Goal: Transaction & Acquisition: Purchase product/service

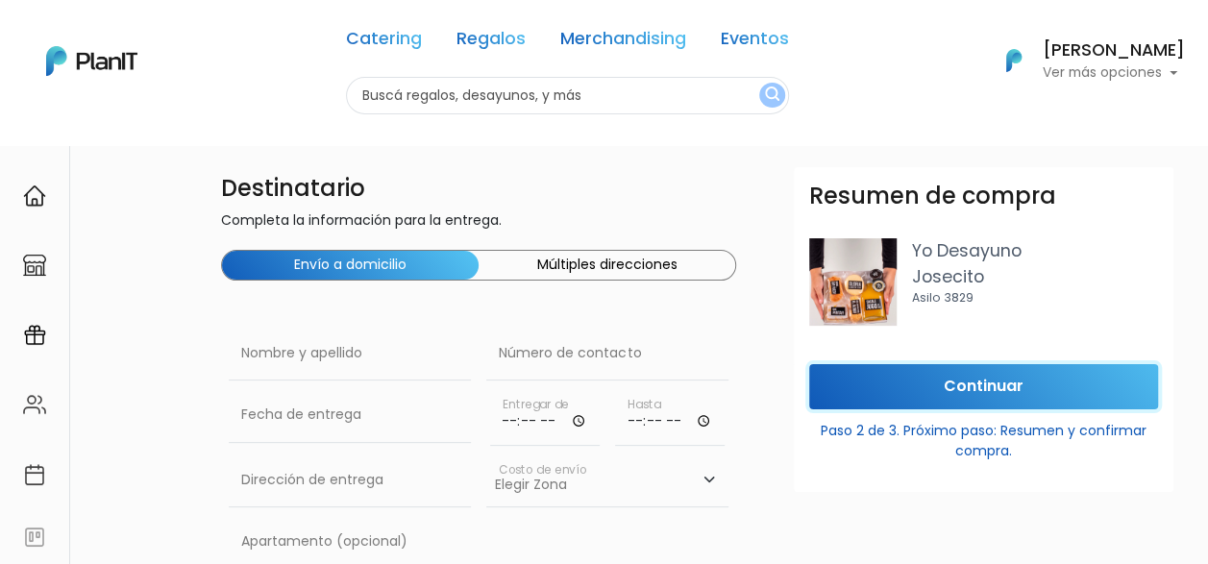
click at [1008, 386] on input "Continuar" at bounding box center [983, 386] width 349 height 45
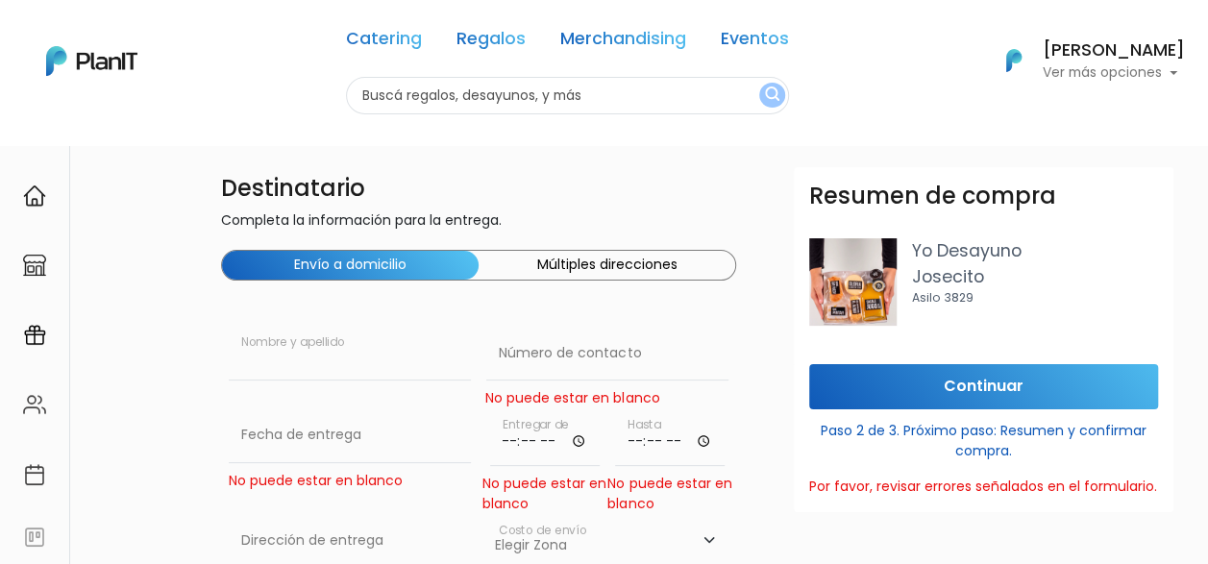
click at [394, 359] on input "text" at bounding box center [350, 354] width 242 height 54
type input "[PERSON_NAME]"
paste input "099 969 945"
type input "099 969 945"
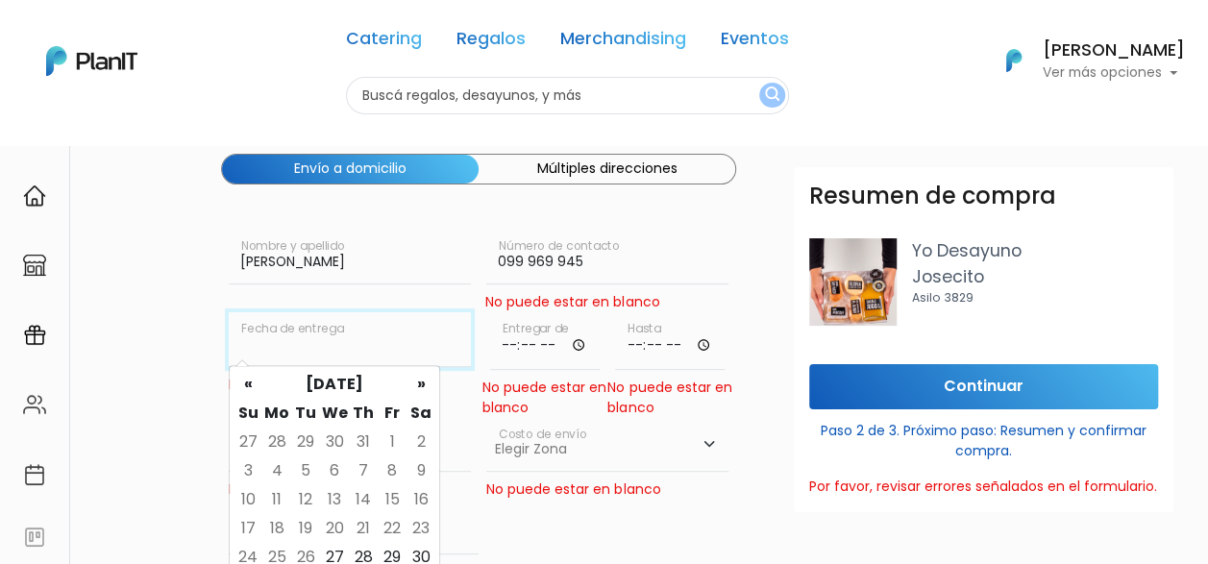
scroll to position [192, 0]
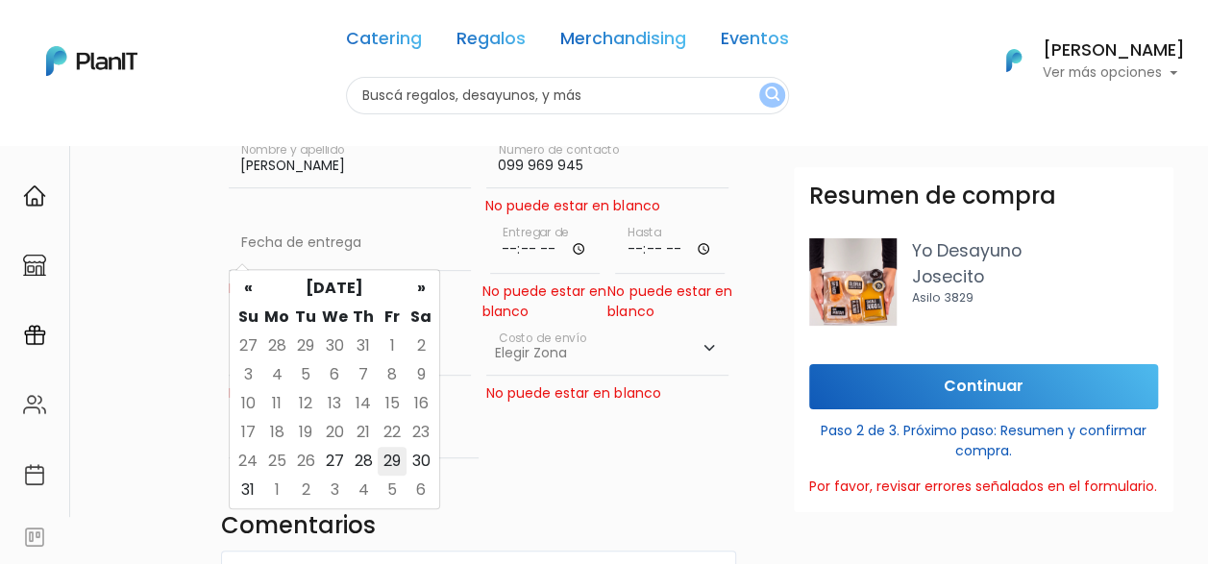
click at [384, 463] on td "29" at bounding box center [392, 461] width 29 height 29
type input "[DATE]"
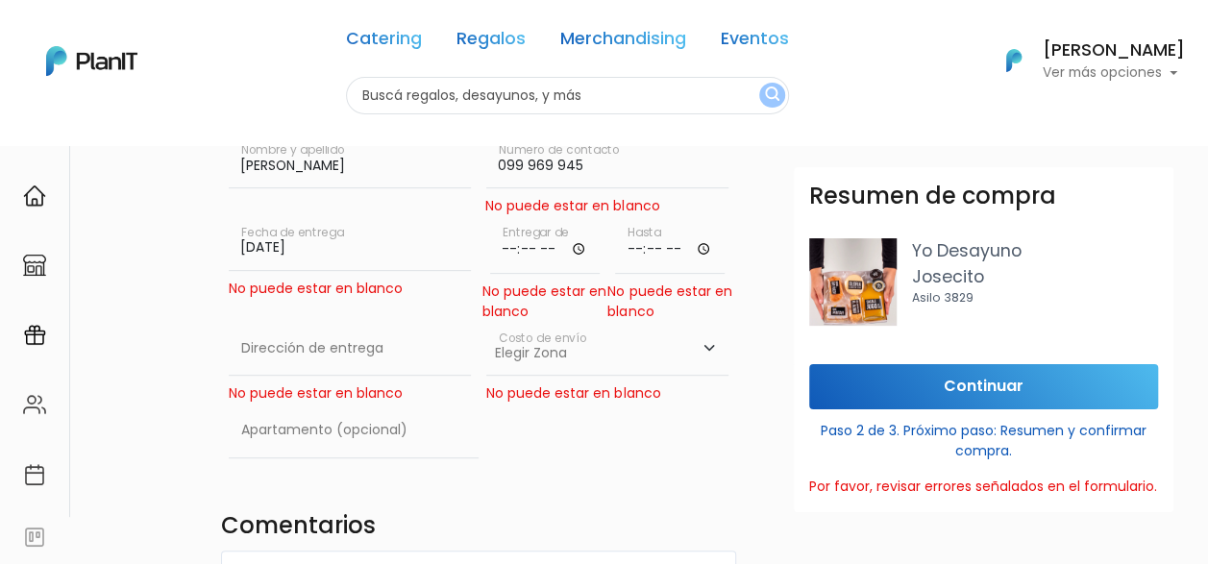
click at [550, 261] on input "time" at bounding box center [545, 245] width 110 height 58
click at [576, 244] on input "time" at bounding box center [545, 245] width 110 height 58
type input "08:00"
click at [665, 250] on input "time" at bounding box center [670, 245] width 110 height 58
click at [696, 244] on input "time" at bounding box center [670, 245] width 110 height 58
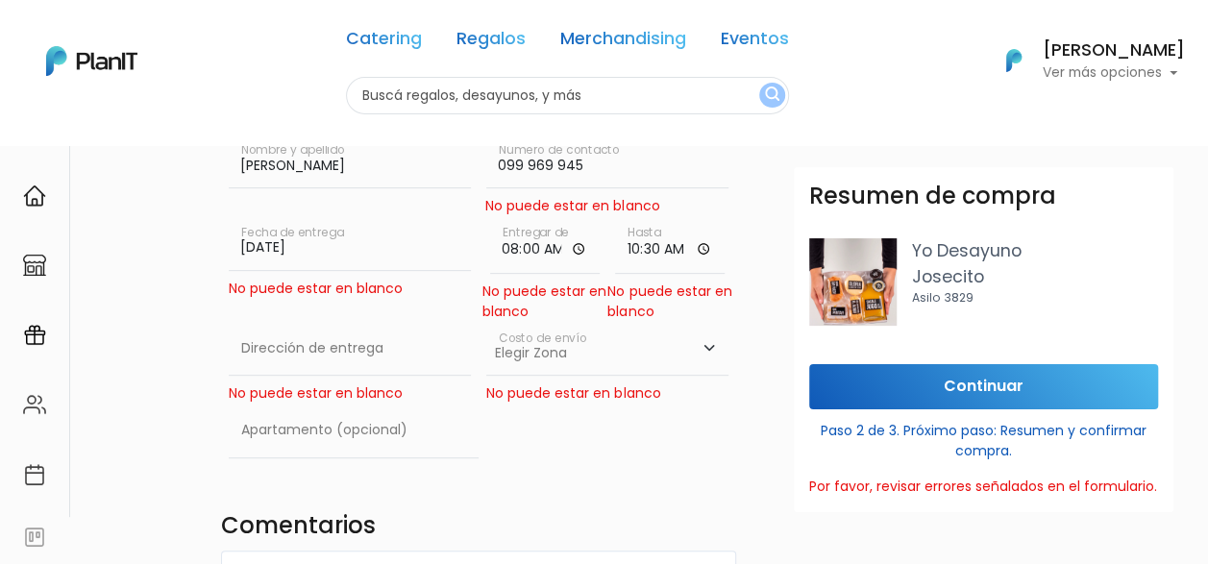
type input "10:30"
